Goal: Transaction & Acquisition: Obtain resource

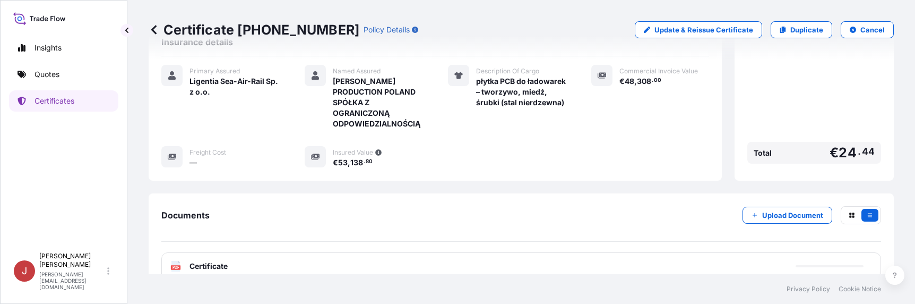
scroll to position [150, 0]
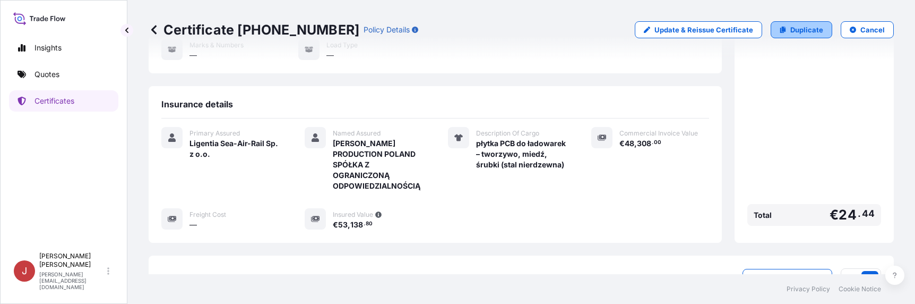
click at [796, 25] on p "Duplicate" at bounding box center [806, 29] width 33 height 11
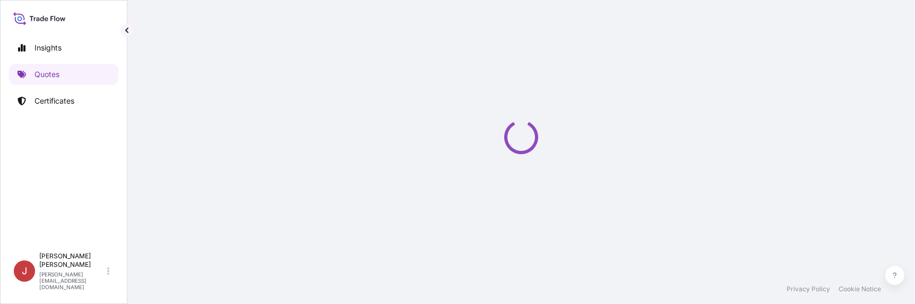
select select "Road / [GEOGRAPHIC_DATA]"
select select "Air"
select select "Road / [GEOGRAPHIC_DATA]"
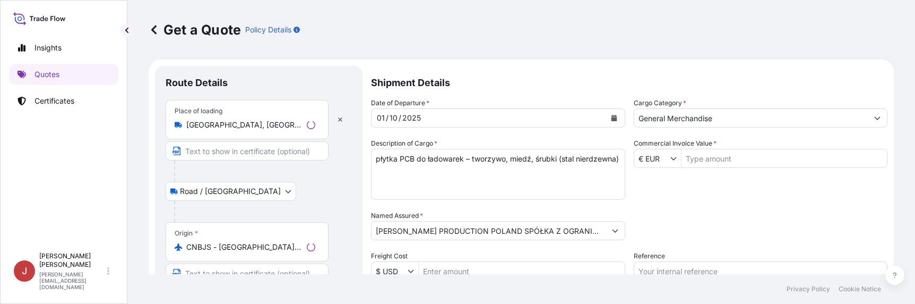
scroll to position [17, 0]
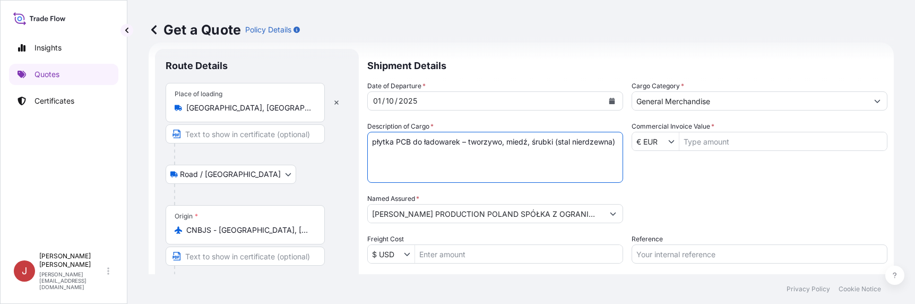
click at [447, 150] on textarea "płytka PCB do ładowarek – tworzywo, miedź, śrubki (stal nierdzewna)" at bounding box center [495, 157] width 256 height 51
drag, startPoint x: 464, startPoint y: 154, endPoint x: 348, endPoint y: 136, distance: 117.6
click at [348, 136] on form "Route Details Place of loading [GEOGRAPHIC_DATA], [GEOGRAPHIC_DATA] Road / Inla…" at bounding box center [521, 288] width 745 height 492
paste textarea "A do ładowarek samochodowych – wykonana z tworzywa i miedzi"
type textarea "płytka PCBA do ładowarek samochodowych – wykonana z tworzywa i miedzi"
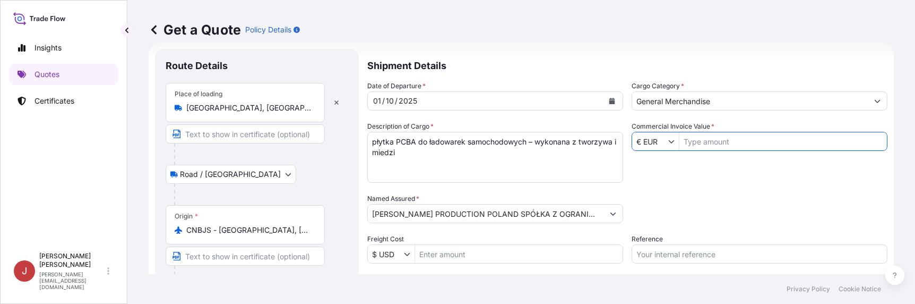
click at [777, 144] on input "Commercial Invoice Value *" at bounding box center [782, 141] width 207 height 19
type input "42,553"
click at [874, 65] on p "Shipment Details" at bounding box center [627, 65] width 520 height 32
click at [701, 250] on input "Reference" at bounding box center [759, 253] width 256 height 19
paste input "S02064149"
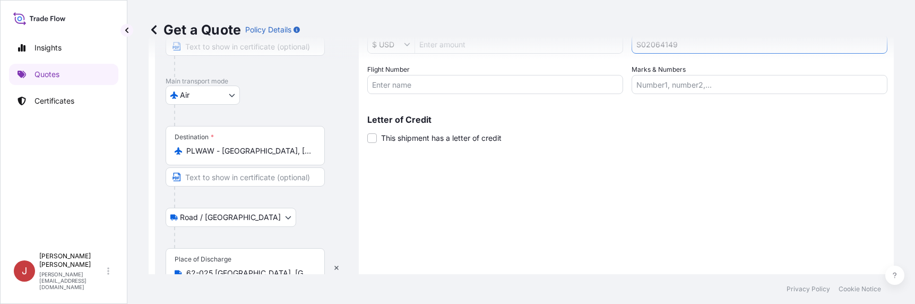
scroll to position [278, 0]
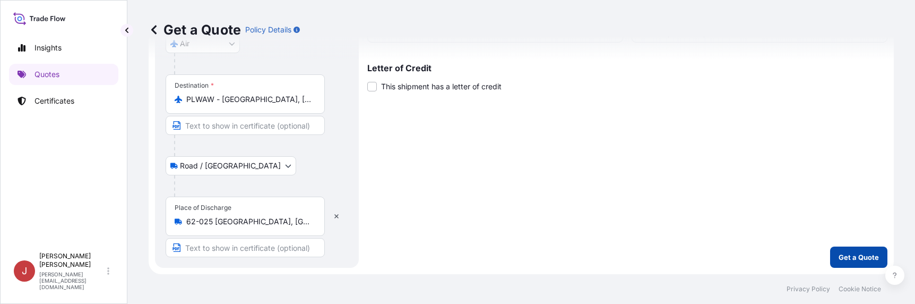
type input "S02064149"
click at [838, 253] on p "Get a Quote" at bounding box center [858, 257] width 40 height 11
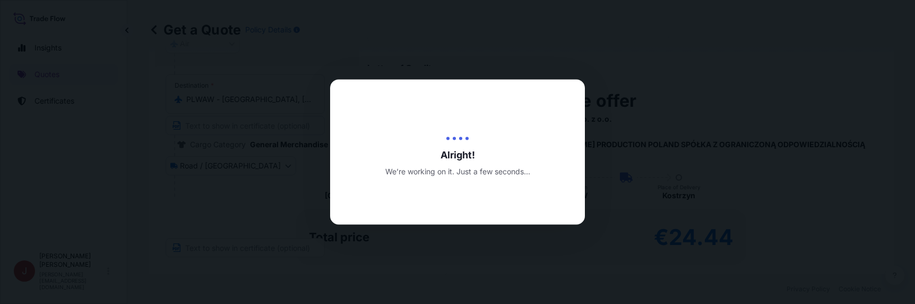
type input "[DATE]"
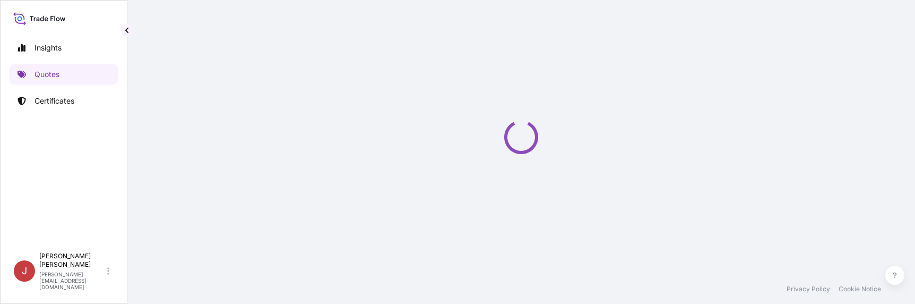
select select "Road / [GEOGRAPHIC_DATA]"
select select "Air"
select select "Road / [GEOGRAPHIC_DATA]"
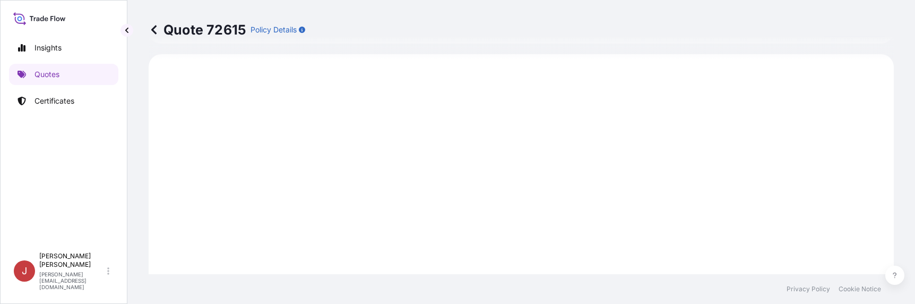
scroll to position [509, 0]
click at [870, 21] on div "Quote 72615 Policy Details" at bounding box center [521, 29] width 745 height 59
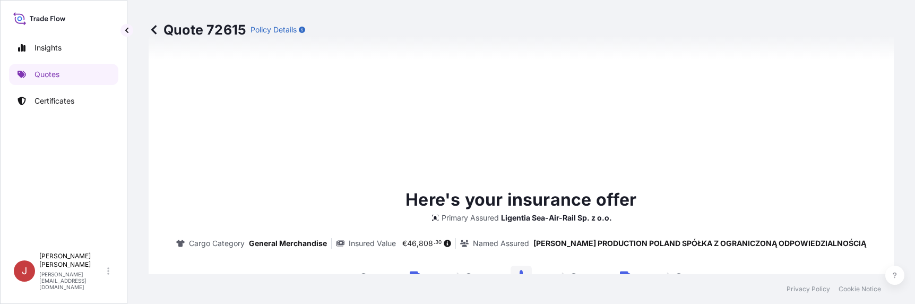
scroll to position [849, 0]
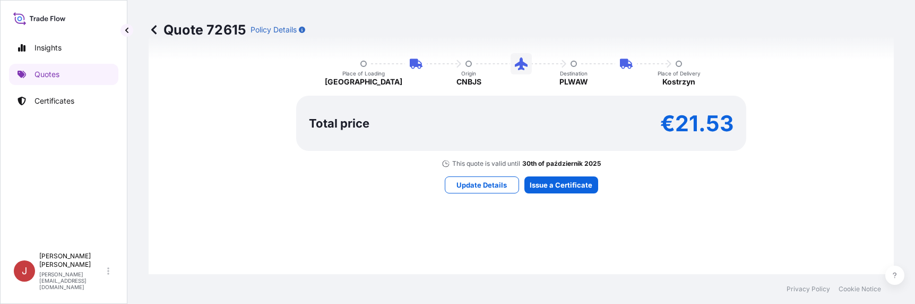
click at [886, 117] on div "Quote 72615 Policy Details Route Details Place of loading [GEOGRAPHIC_DATA], [G…" at bounding box center [520, 137] width 787 height 274
click at [894, 99] on div "Quote 72615 Policy Details Route Details Place of loading [GEOGRAPHIC_DATA], [G…" at bounding box center [520, 137] width 787 height 274
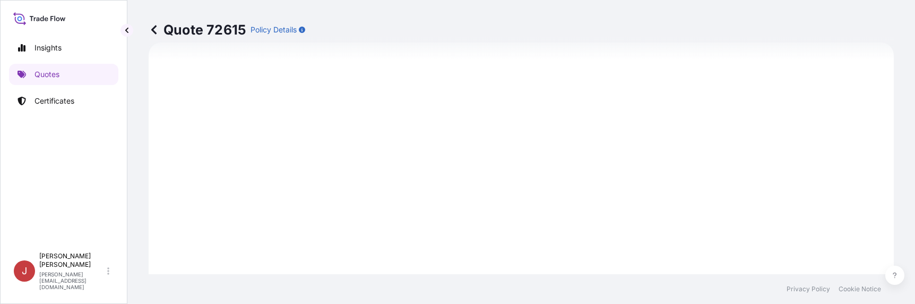
scroll to position [690, 0]
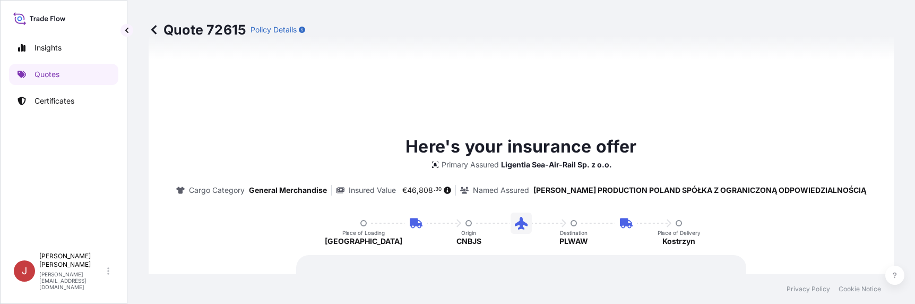
click at [883, 203] on div "Here's your insurance offer Primary Assured Ligentia Sea-Air-Rail Sp. z o.o. Ca…" at bounding box center [521, 243] width 745 height 741
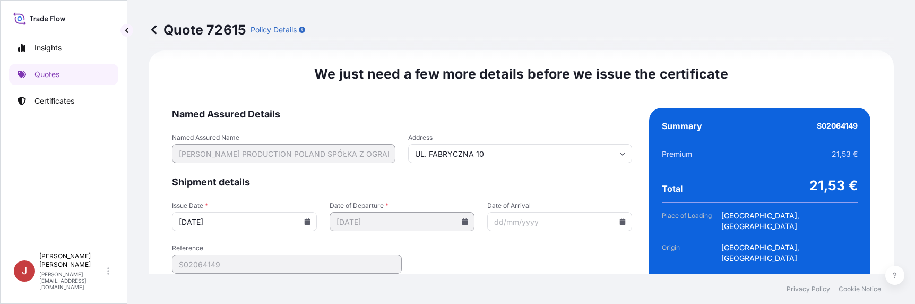
scroll to position [1628, 0]
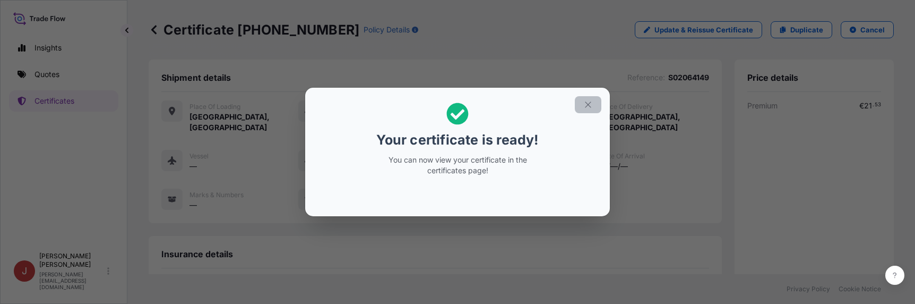
click at [589, 104] on icon "button" at bounding box center [588, 105] width 10 height 10
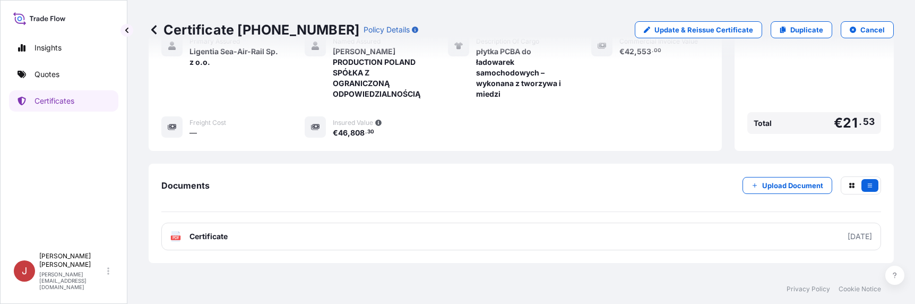
scroll to position [266, 0]
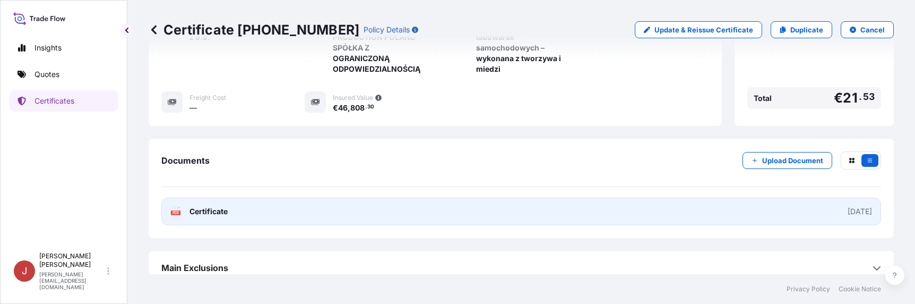
click at [787, 197] on link "PDF Certificate [DATE]" at bounding box center [520, 211] width 719 height 28
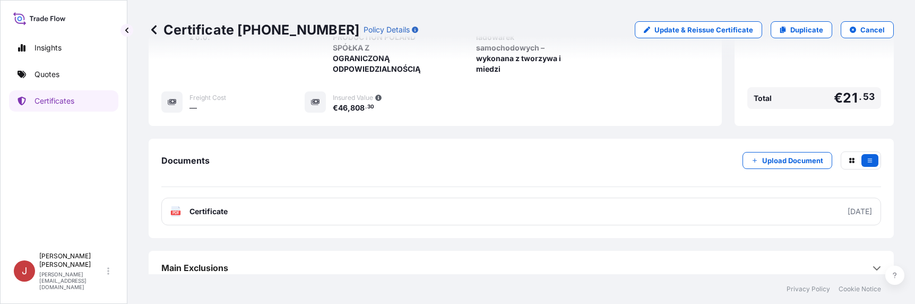
click at [26, 164] on div "Insights Quotes Certificates" at bounding box center [63, 137] width 109 height 219
click at [49, 148] on div "Insights Quotes Certificates" at bounding box center [63, 137] width 109 height 219
